Goal: Task Accomplishment & Management: Complete application form

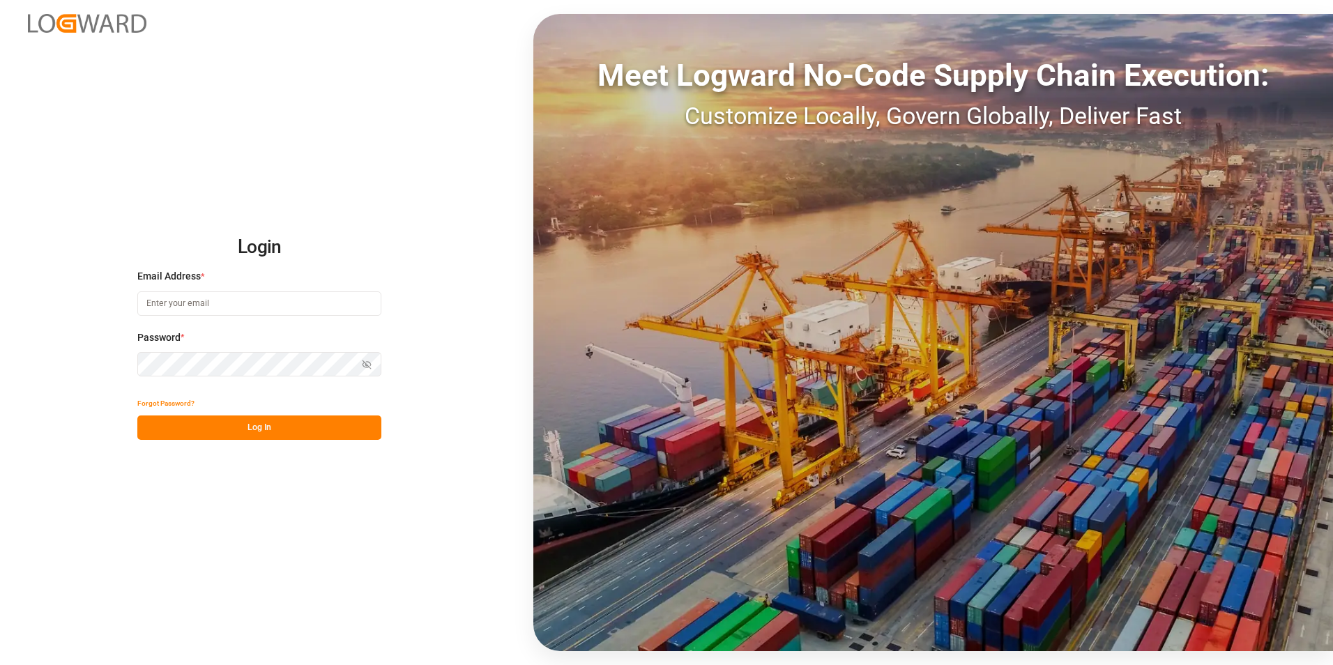
type input "[PERSON_NAME][EMAIL_ADDRESS][PERSON_NAME][DOMAIN_NAME]"
click at [243, 422] on button "Log In" at bounding box center [259, 428] width 244 height 24
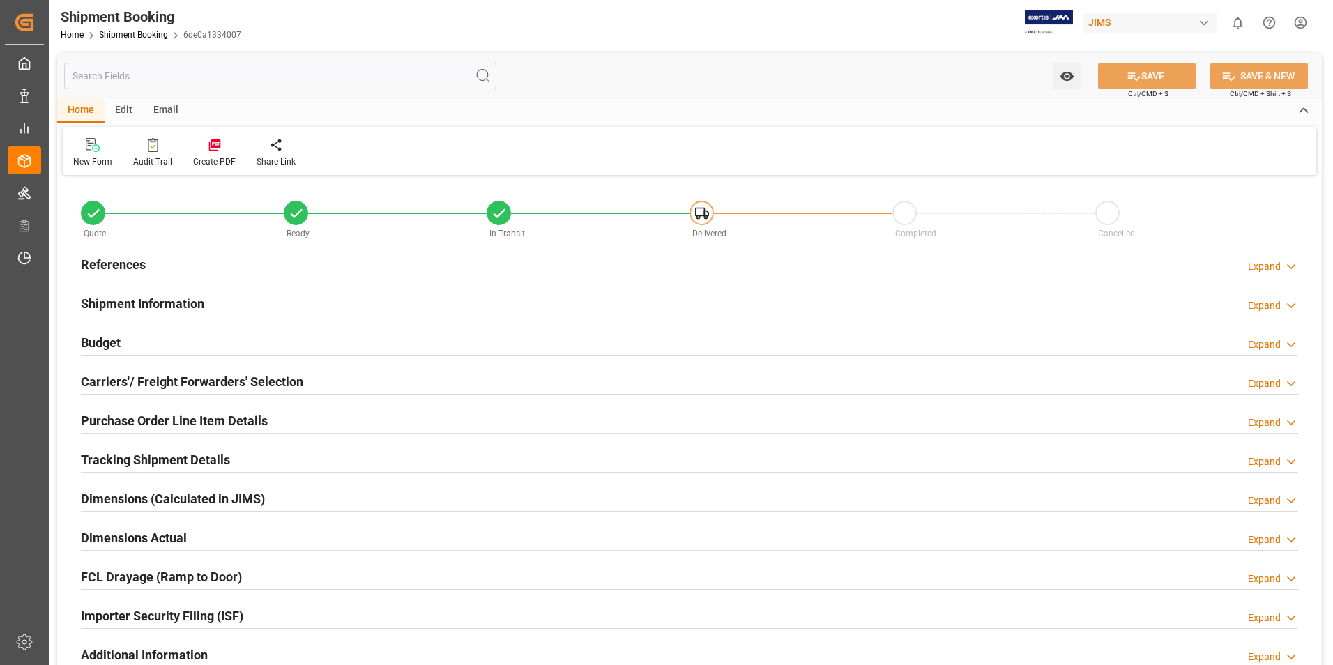
type input "0"
click at [126, 263] on h2 "References" at bounding box center [113, 264] width 65 height 19
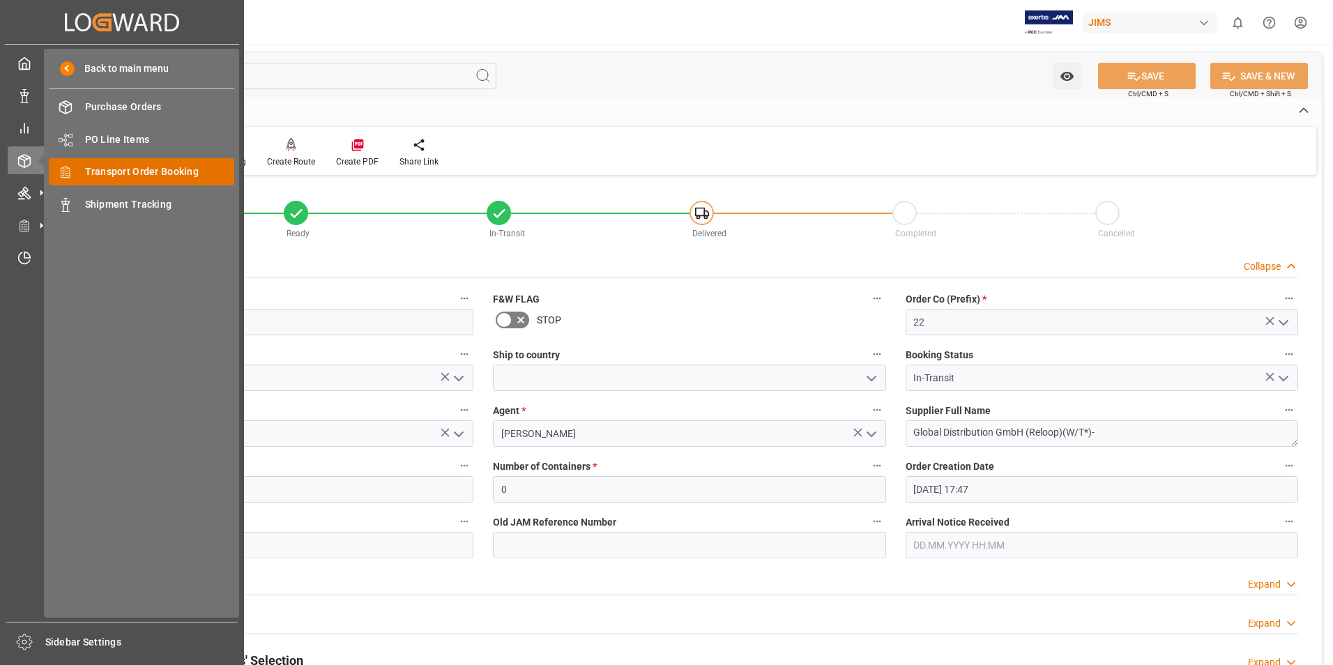
click at [131, 173] on span "Transport Order Booking" at bounding box center [160, 172] width 150 height 15
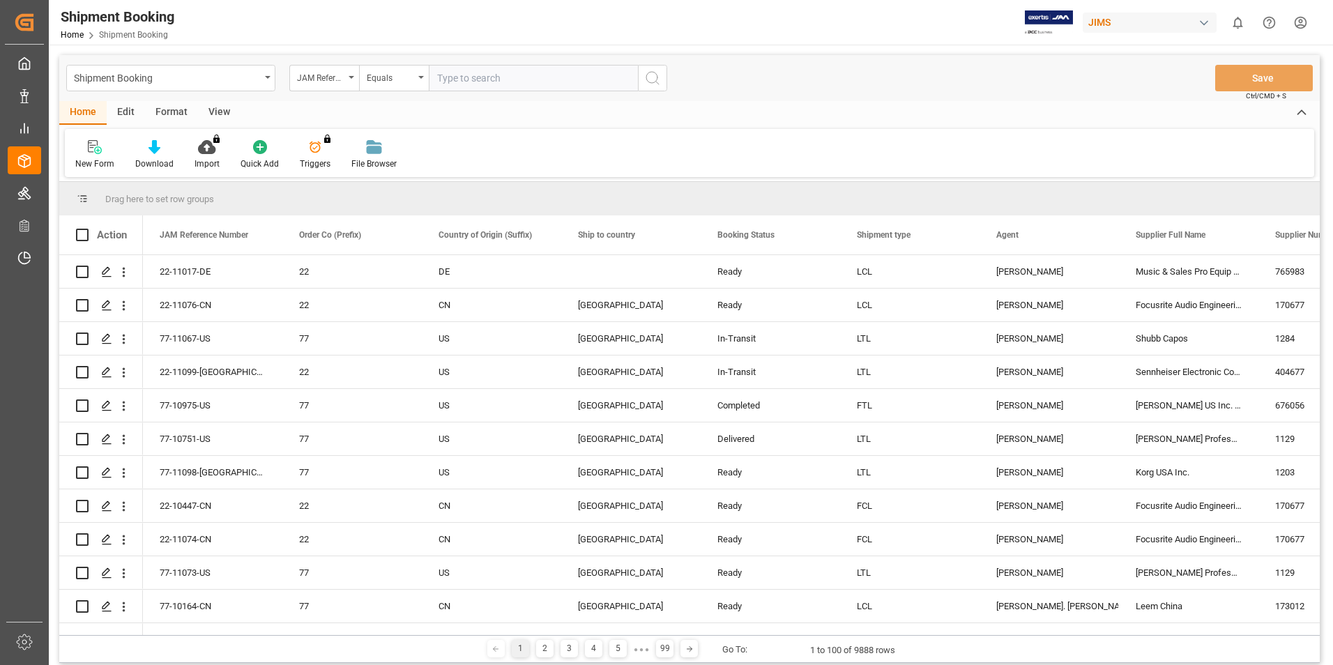
click at [91, 153] on icon at bounding box center [95, 147] width 14 height 14
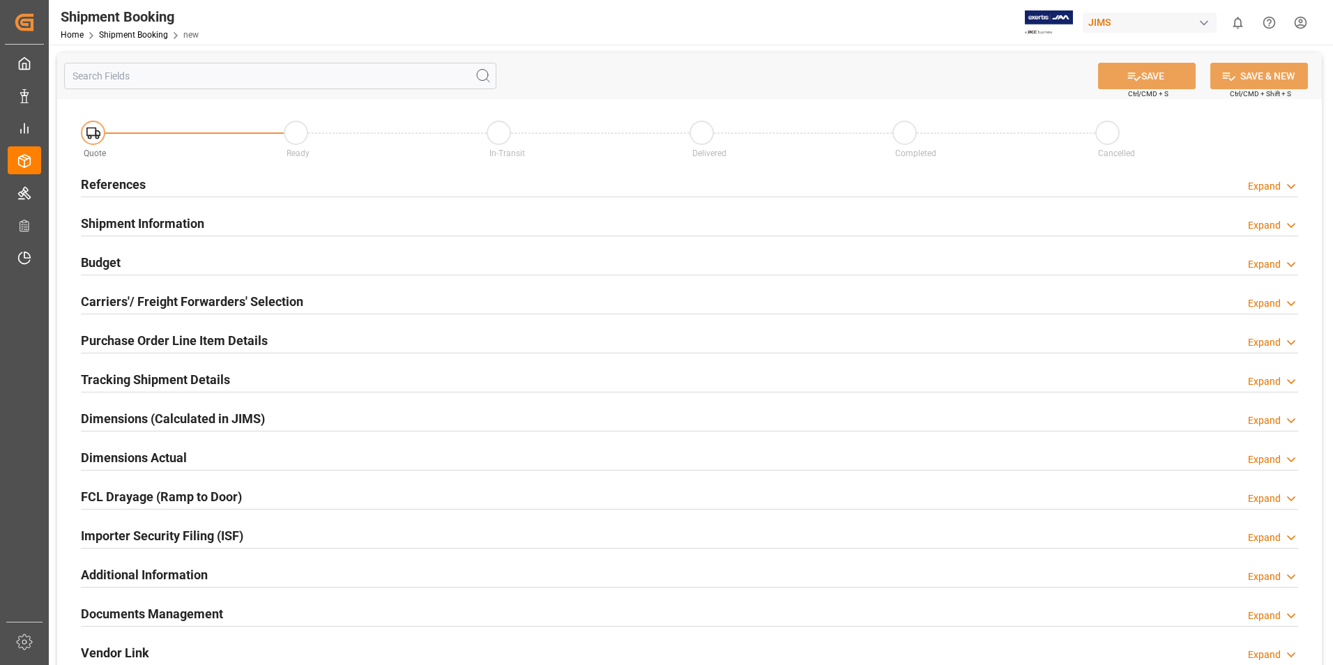
click at [121, 179] on h2 "References" at bounding box center [113, 184] width 65 height 19
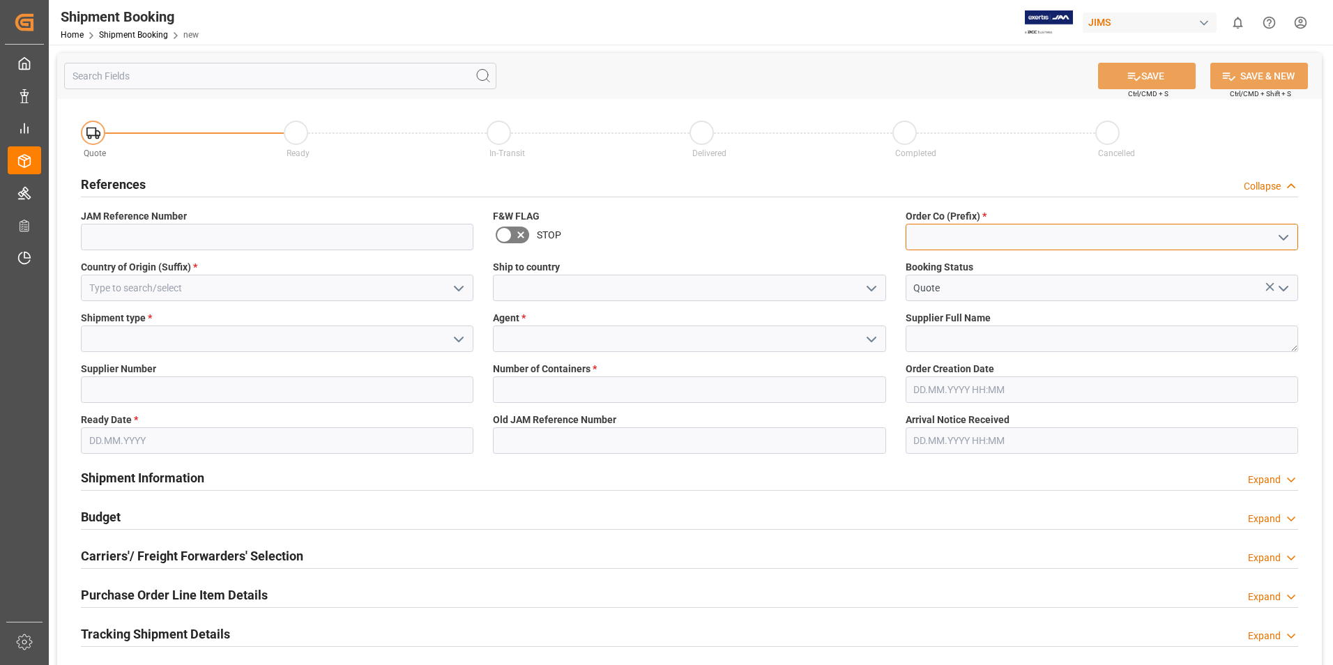
click at [942, 237] on input at bounding box center [1102, 237] width 393 height 26
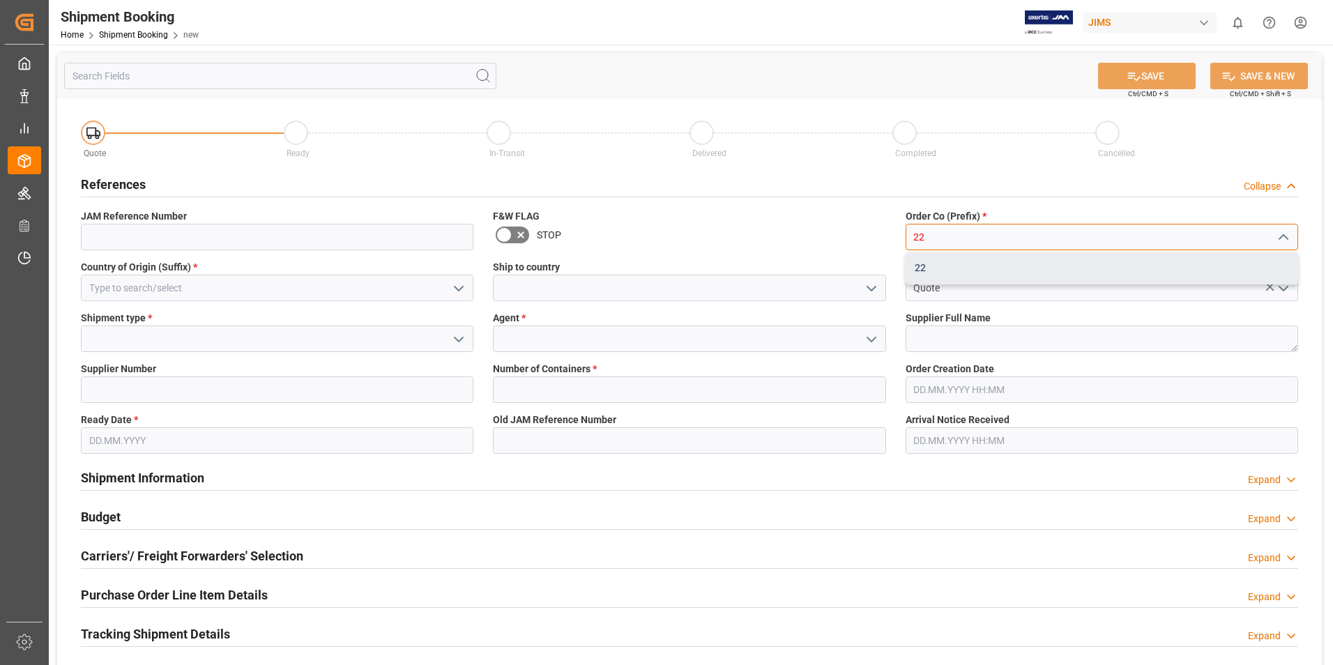
click at [943, 275] on div "22" at bounding box center [1101, 267] width 391 height 31
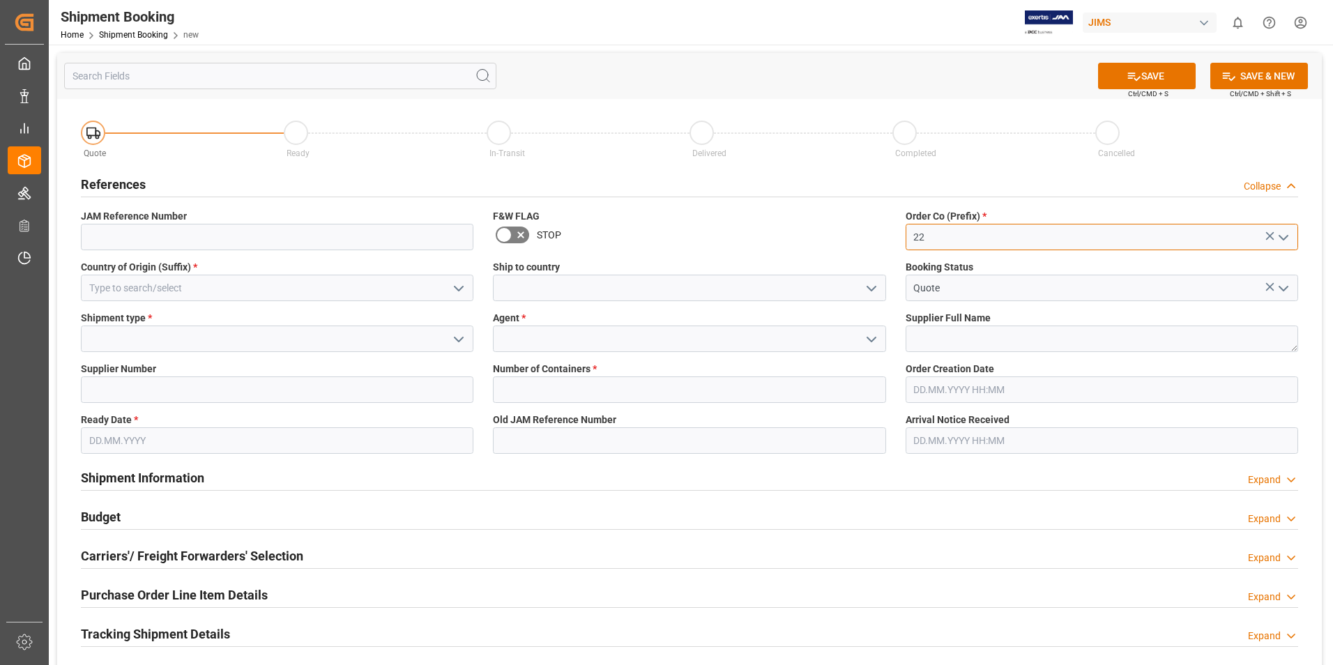
type input "22"
click at [171, 289] on input at bounding box center [277, 288] width 393 height 26
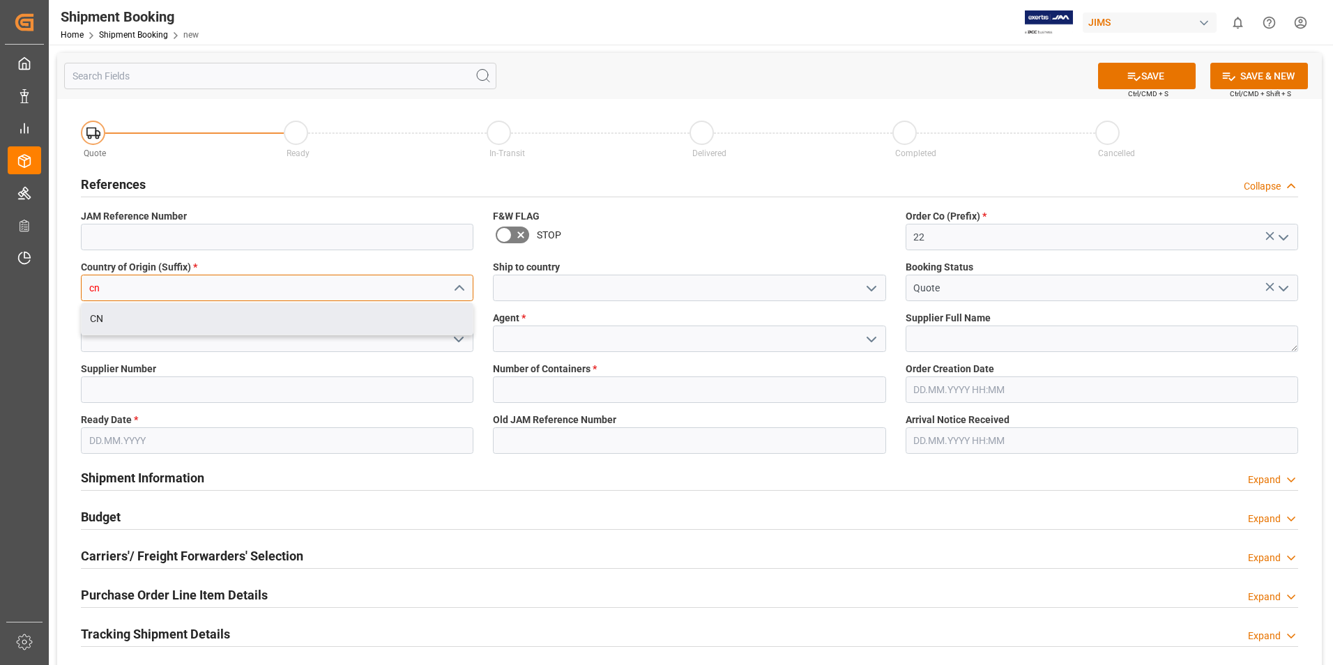
click at [152, 312] on div "CN" at bounding box center [277, 318] width 391 height 31
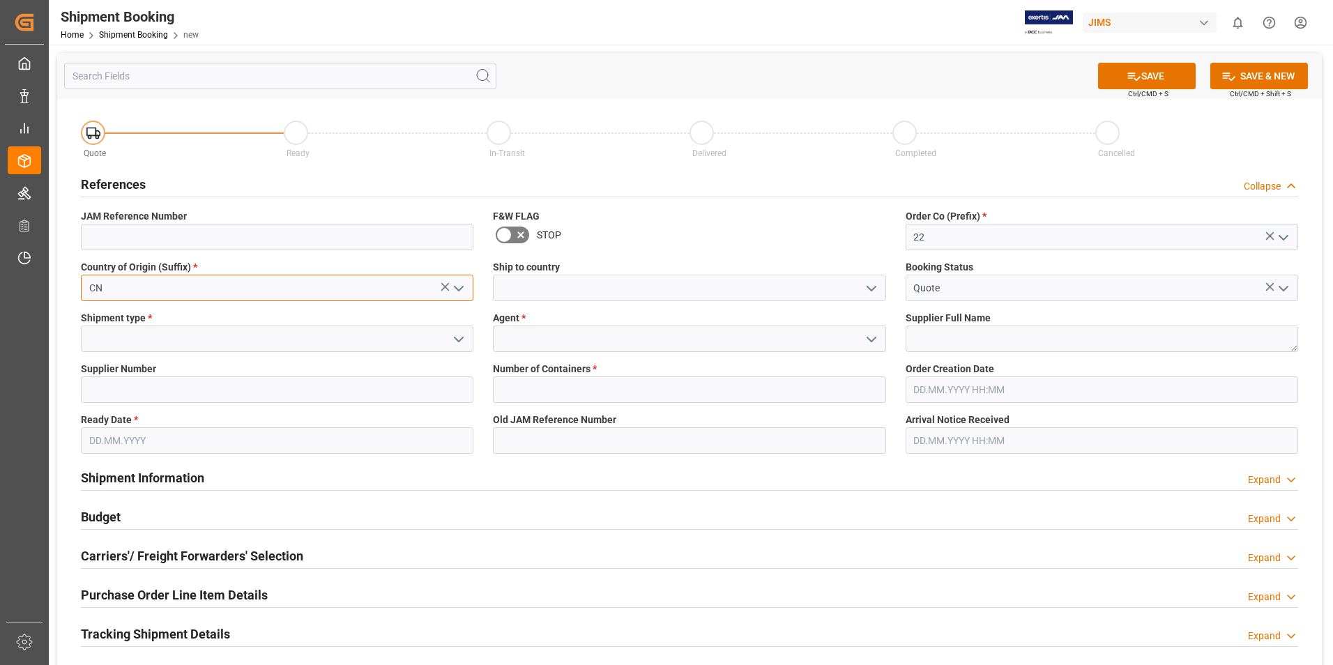
type input "CN"
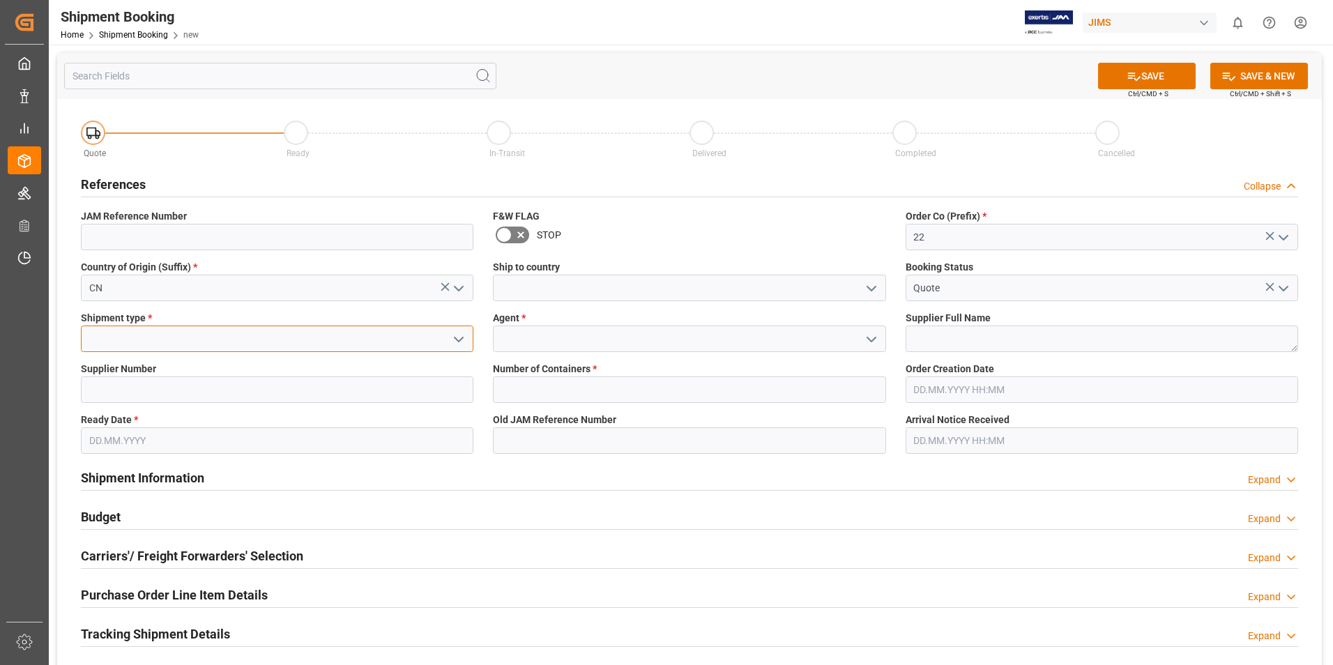
click at [162, 331] on input at bounding box center [277, 339] width 393 height 26
click at [441, 339] on input at bounding box center [277, 339] width 393 height 26
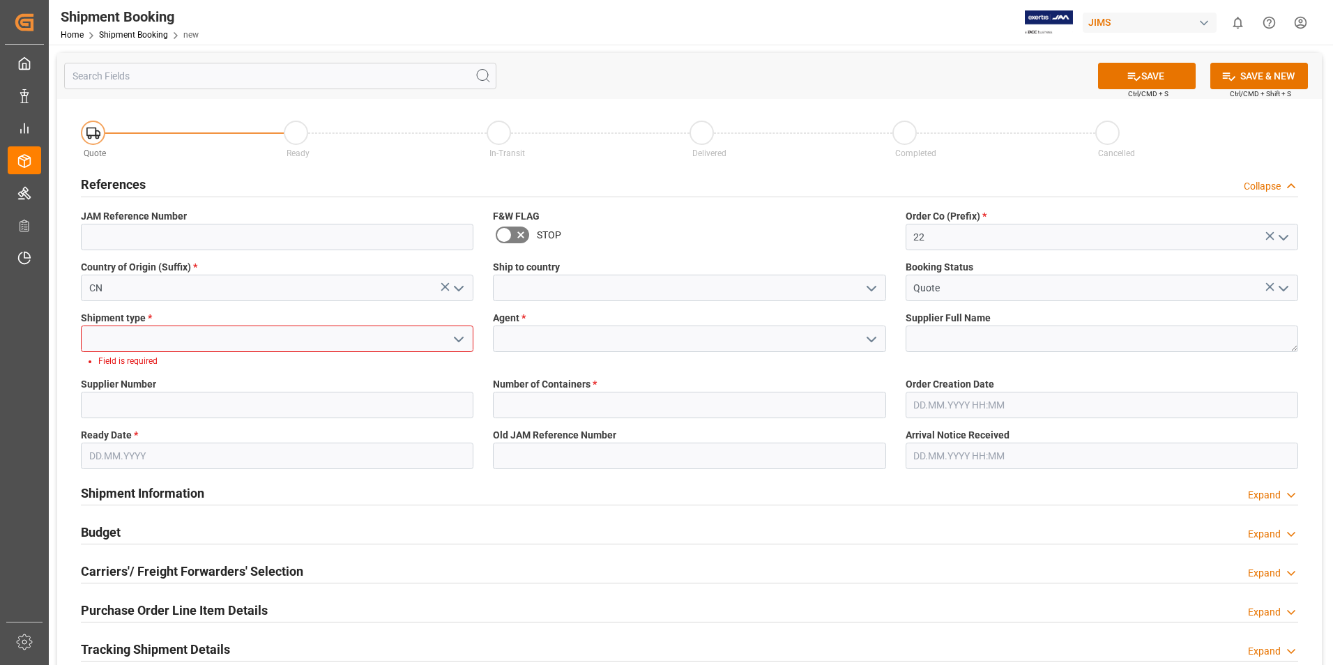
click at [462, 335] on icon "open menu" at bounding box center [458, 339] width 17 height 17
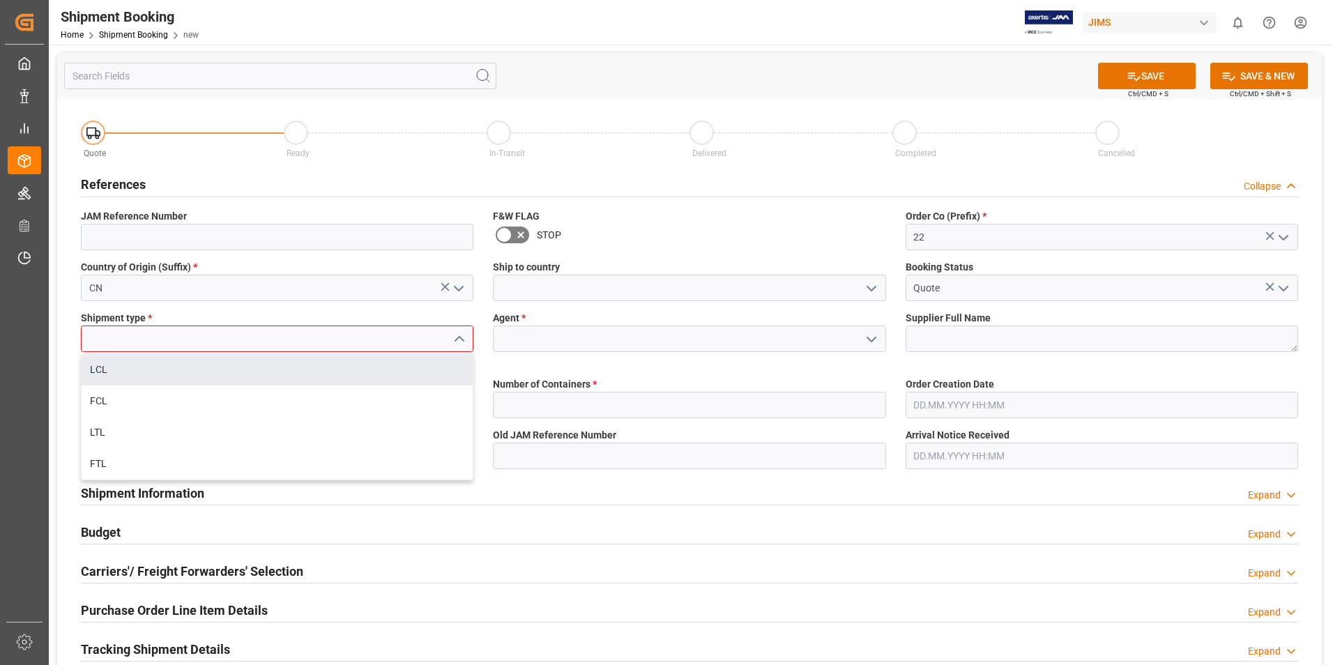
click at [207, 367] on div "LCL" at bounding box center [277, 369] width 391 height 31
type input "LCL"
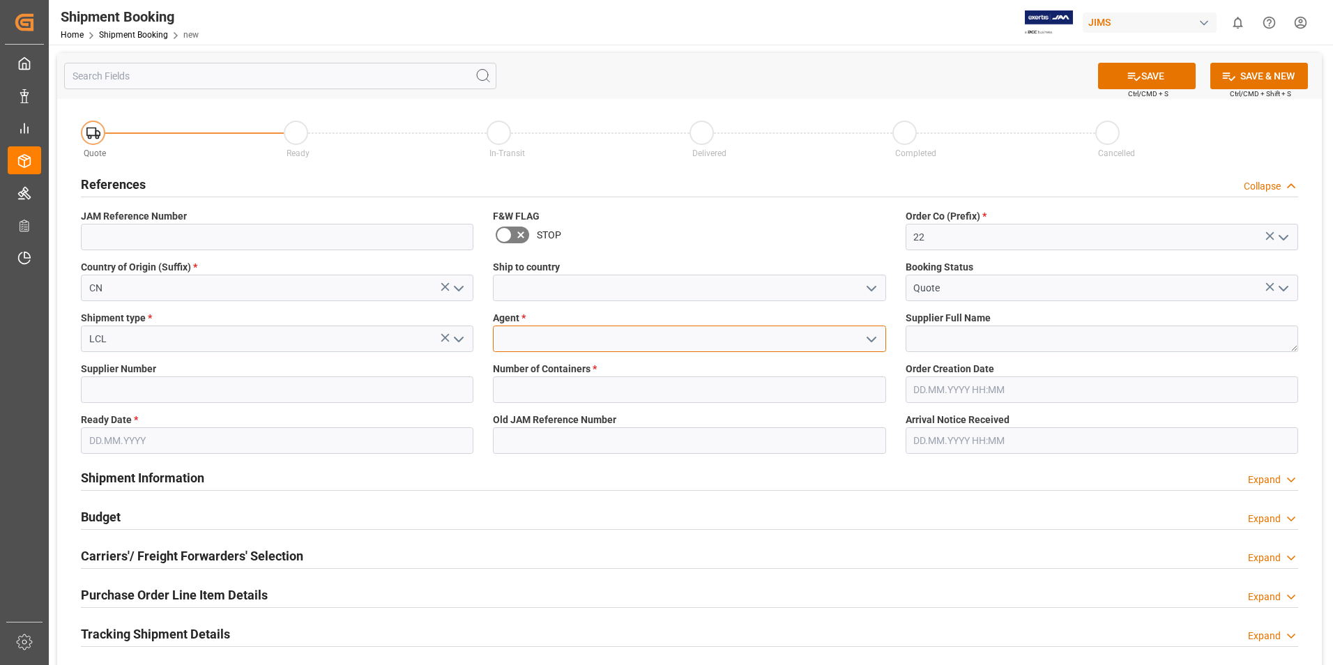
click at [544, 344] on input at bounding box center [689, 339] width 393 height 26
click at [878, 335] on icon "open menu" at bounding box center [871, 339] width 17 height 17
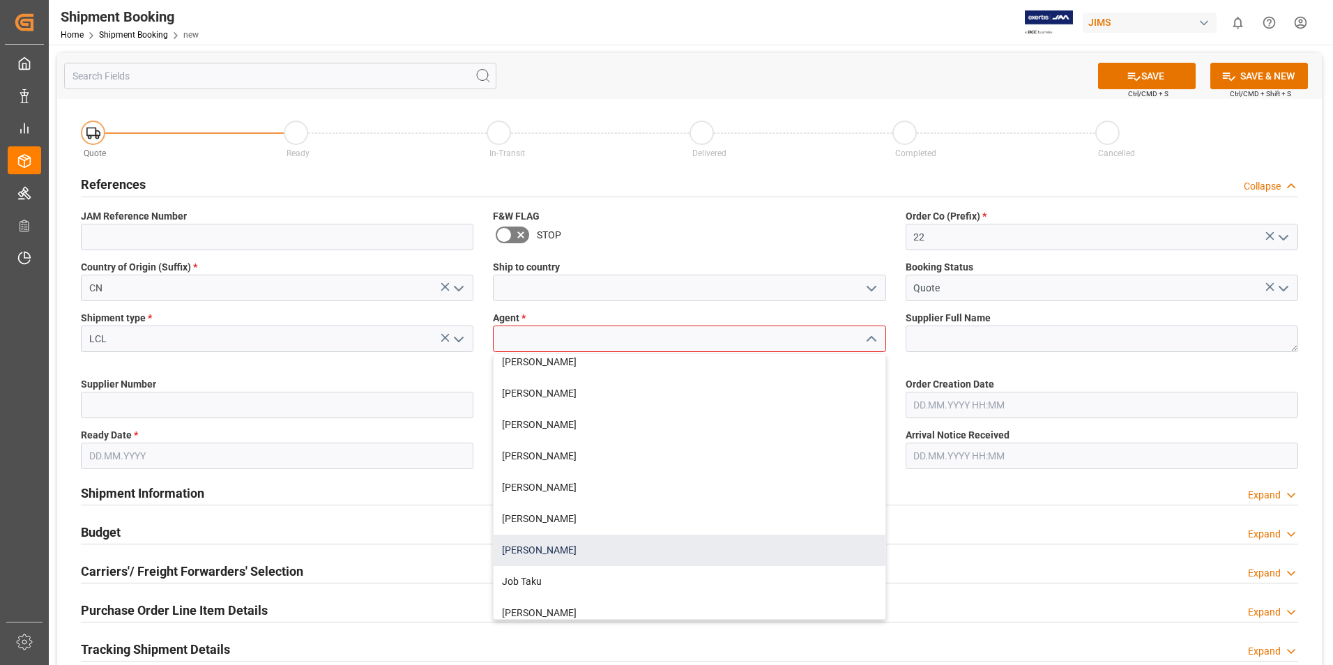
scroll to position [209, 0]
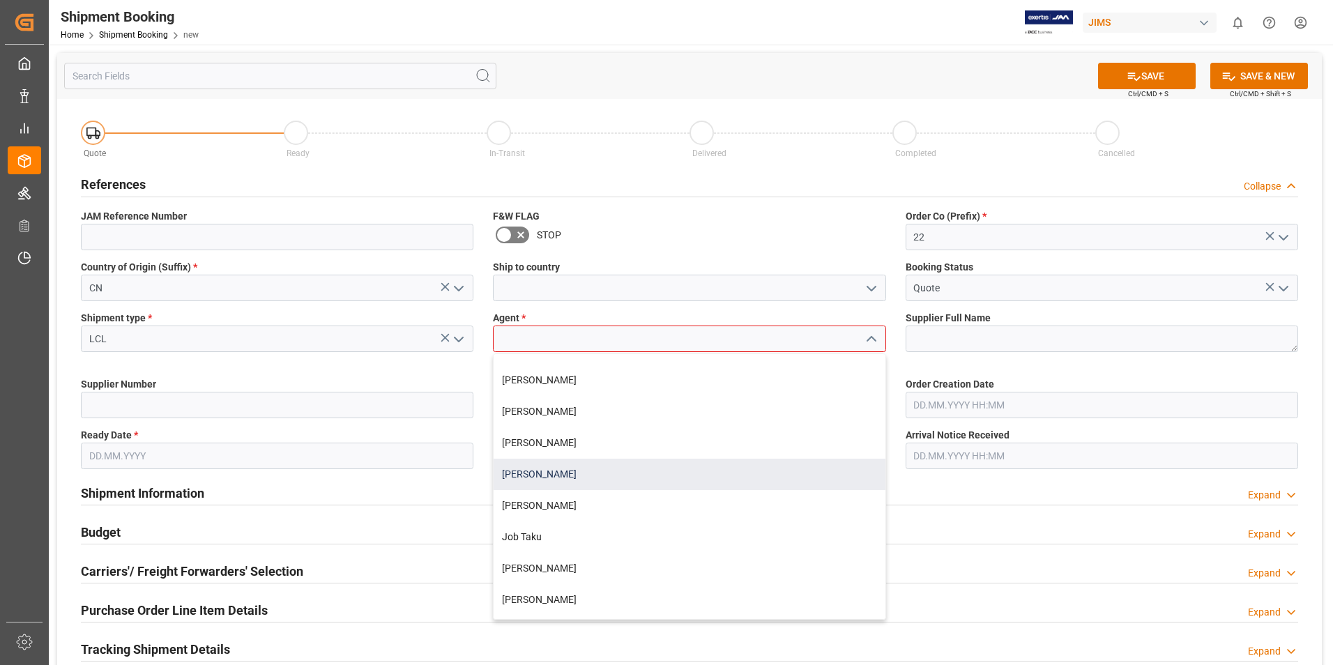
click at [573, 480] on div "[PERSON_NAME]" at bounding box center [689, 474] width 391 height 31
type input "[PERSON_NAME]"
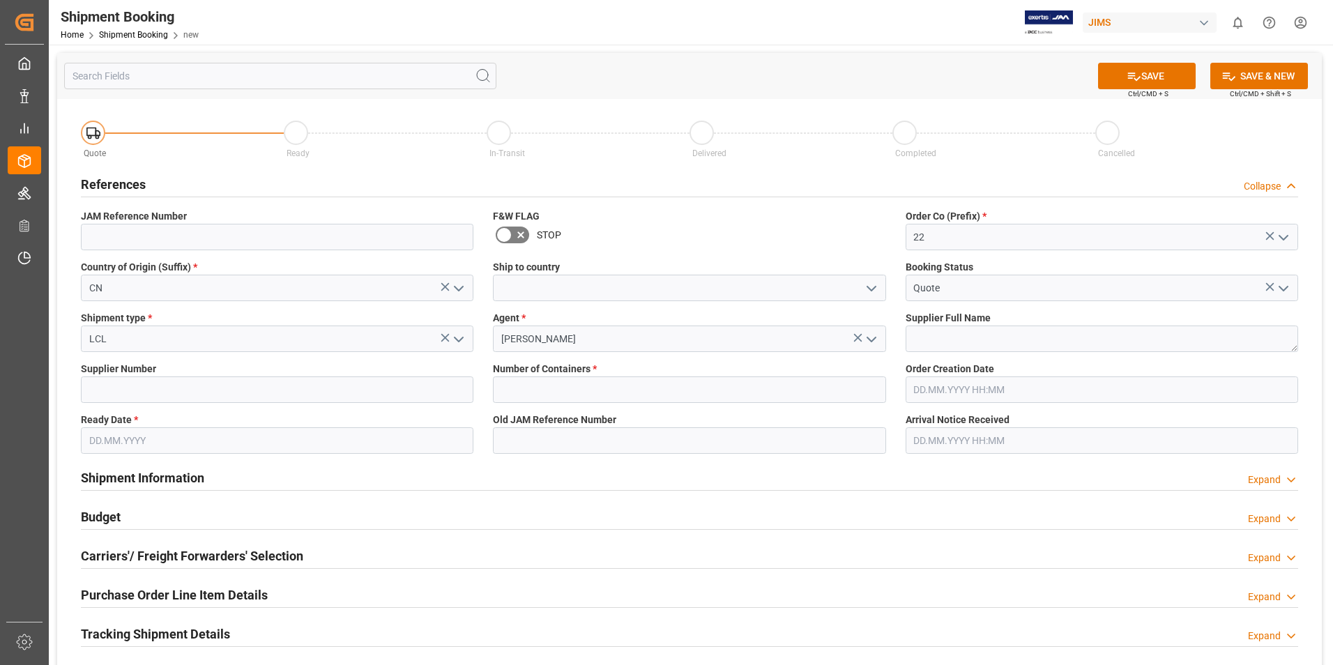
click at [972, 321] on span "Supplier Full Name" at bounding box center [948, 318] width 85 height 15
click at [954, 330] on textarea at bounding box center [1102, 339] width 393 height 26
click at [234, 393] on input at bounding box center [277, 390] width 393 height 26
paste input "223617"
type input "223617"
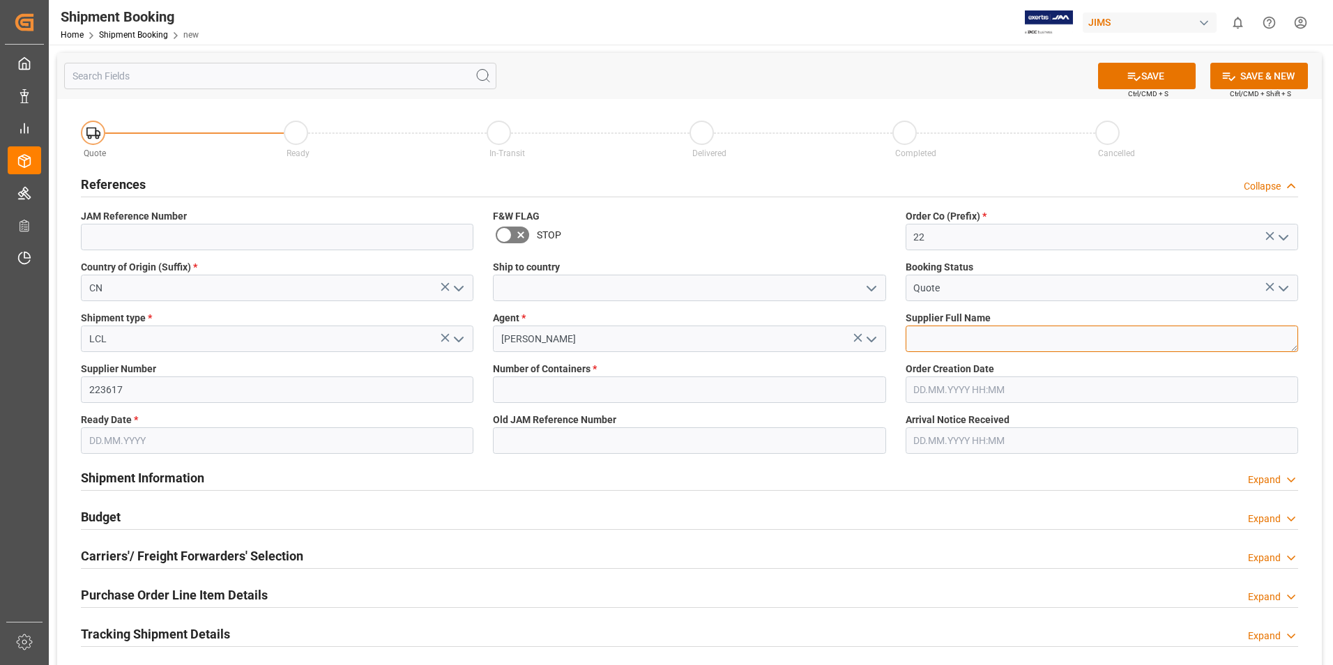
click at [957, 327] on textarea at bounding box center [1102, 339] width 393 height 26
paste textarea "Sihui Huasheng Musical Instruments Co.-"
type textarea "Sihui Huasheng Musical Instruments Co.-"
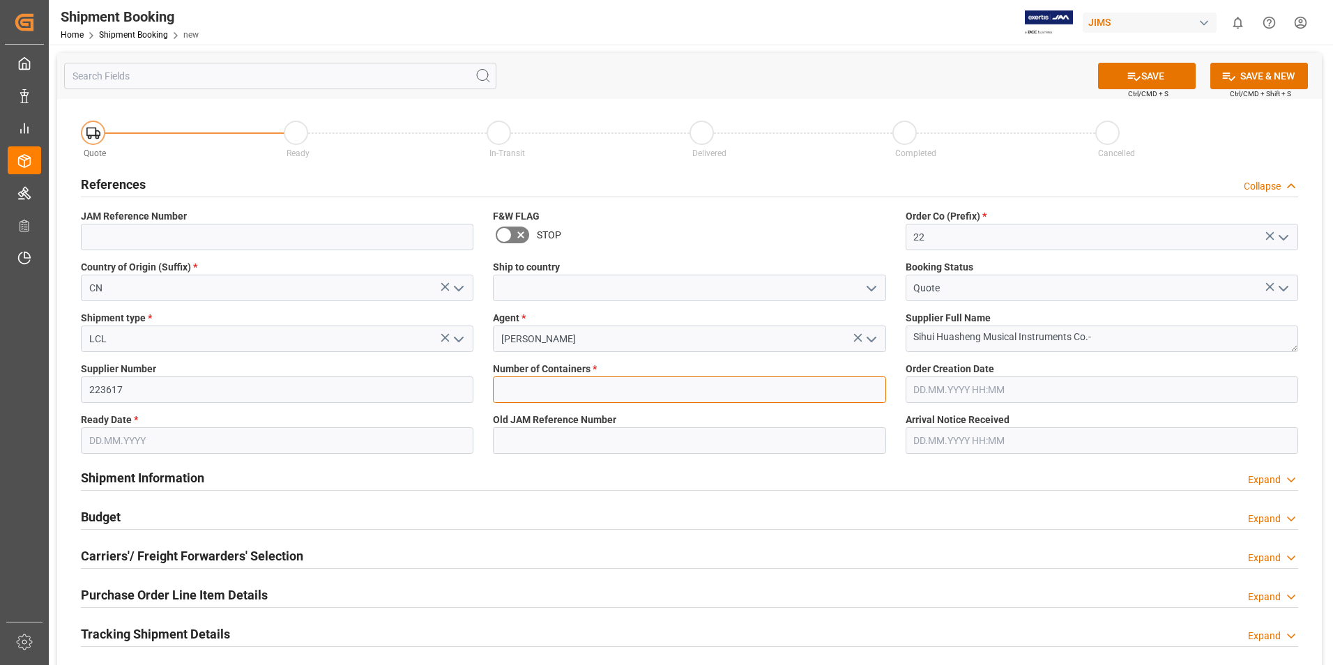
click at [549, 389] on input "text" at bounding box center [689, 390] width 393 height 26
type input "0"
click at [173, 432] on input "[DATE]" at bounding box center [277, 440] width 393 height 26
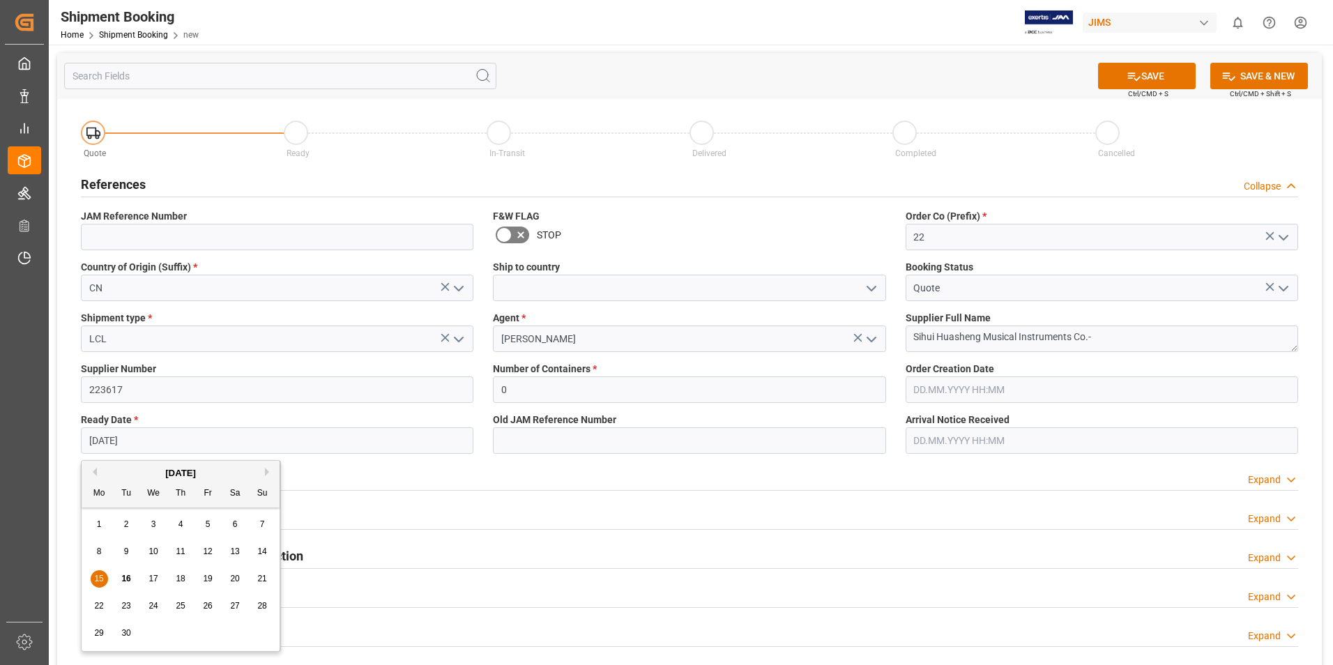
click at [126, 602] on span "23" at bounding box center [125, 606] width 9 height 10
type input "[DATE]"
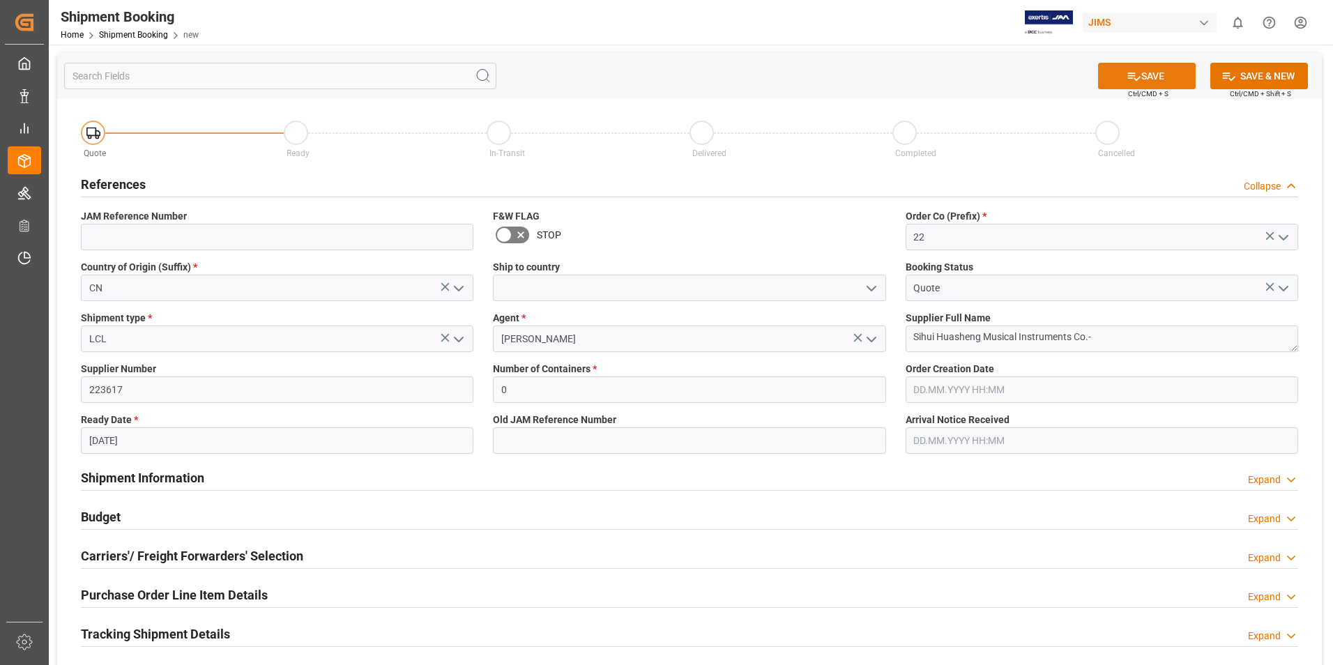
click at [1130, 70] on icon at bounding box center [1134, 76] width 15 height 15
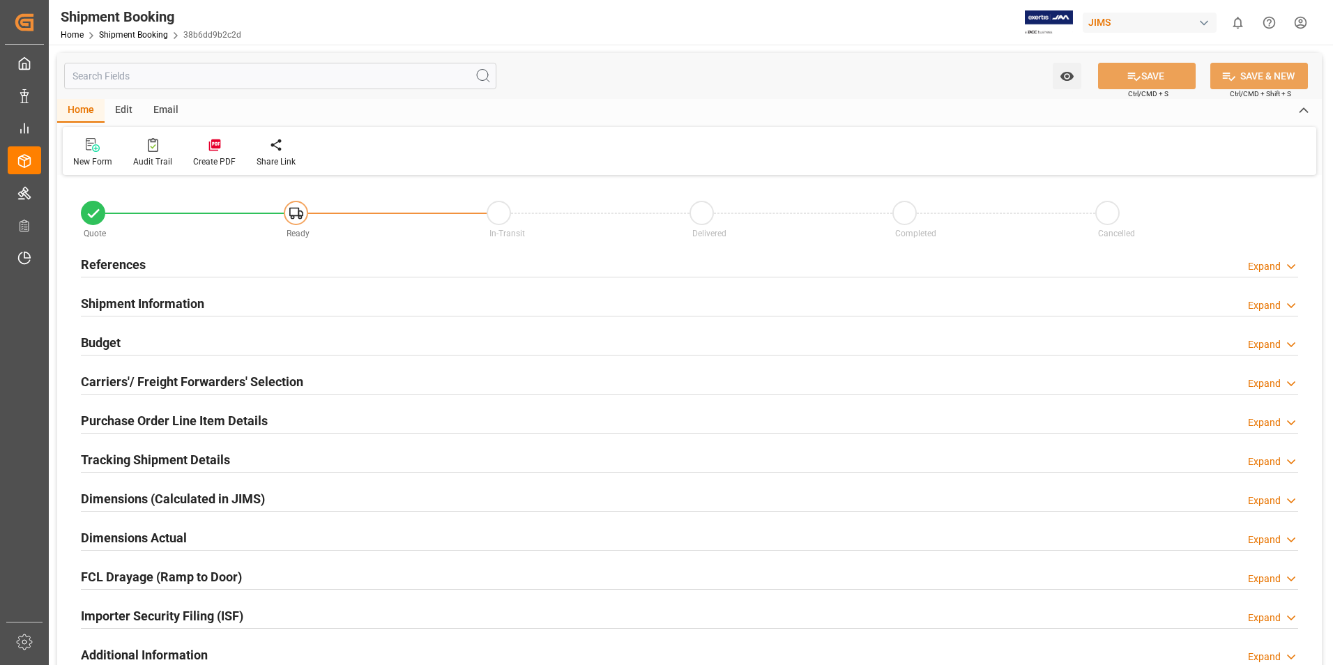
type input "0"
type input "[DATE]"
click at [105, 266] on h2 "References" at bounding box center [113, 264] width 65 height 19
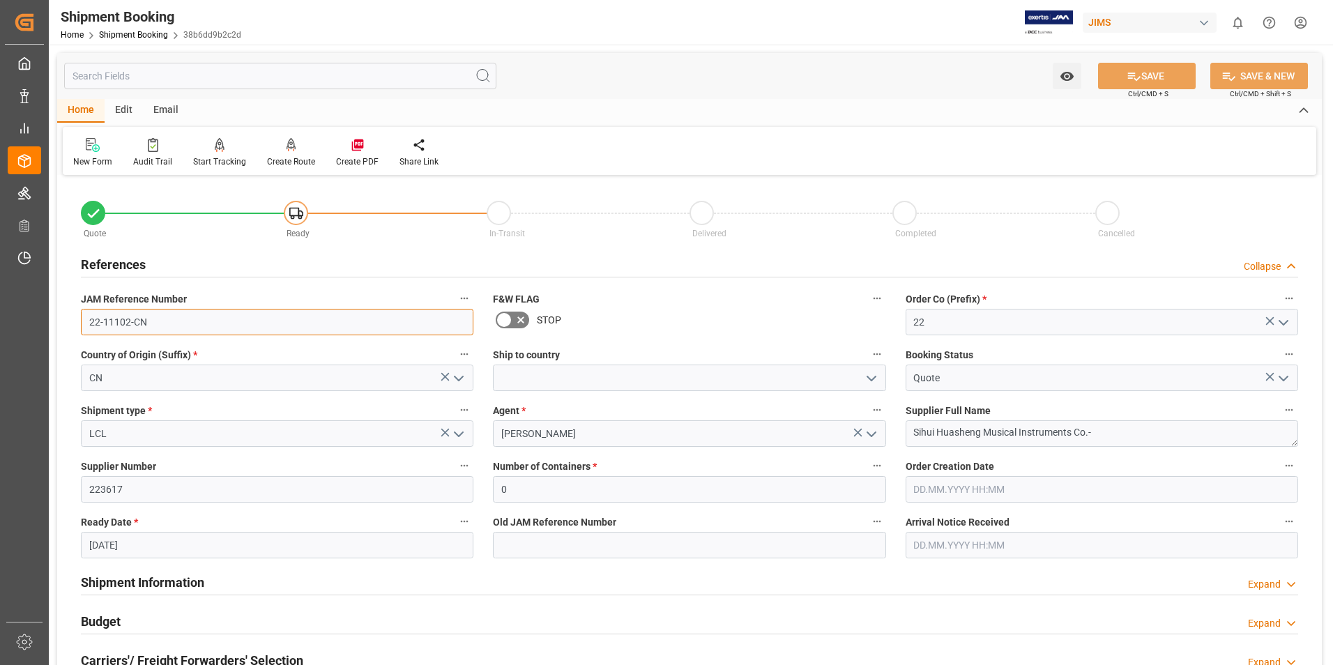
drag, startPoint x: 149, startPoint y: 326, endPoint x: 57, endPoint y: 320, distance: 91.5
click at [57, 319] on div "Quote Ready In-Transit Delivered Completed Cancelled References Collapse JAM Re…" at bounding box center [689, 612] width 1265 height 867
